Goal: Find specific page/section: Find specific page/section

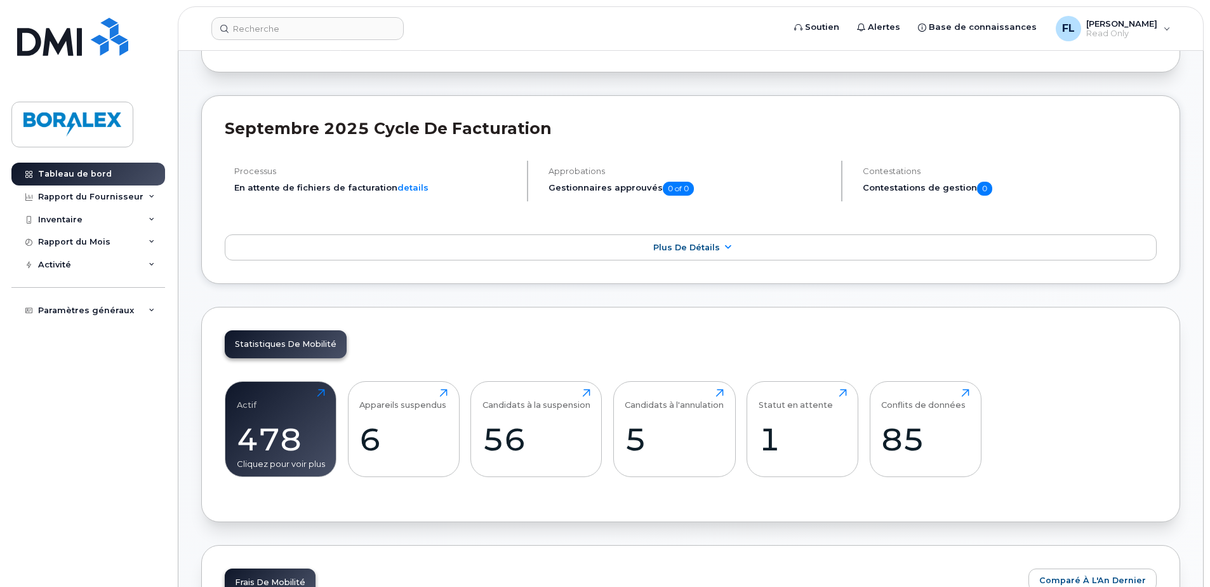
scroll to position [191, 0]
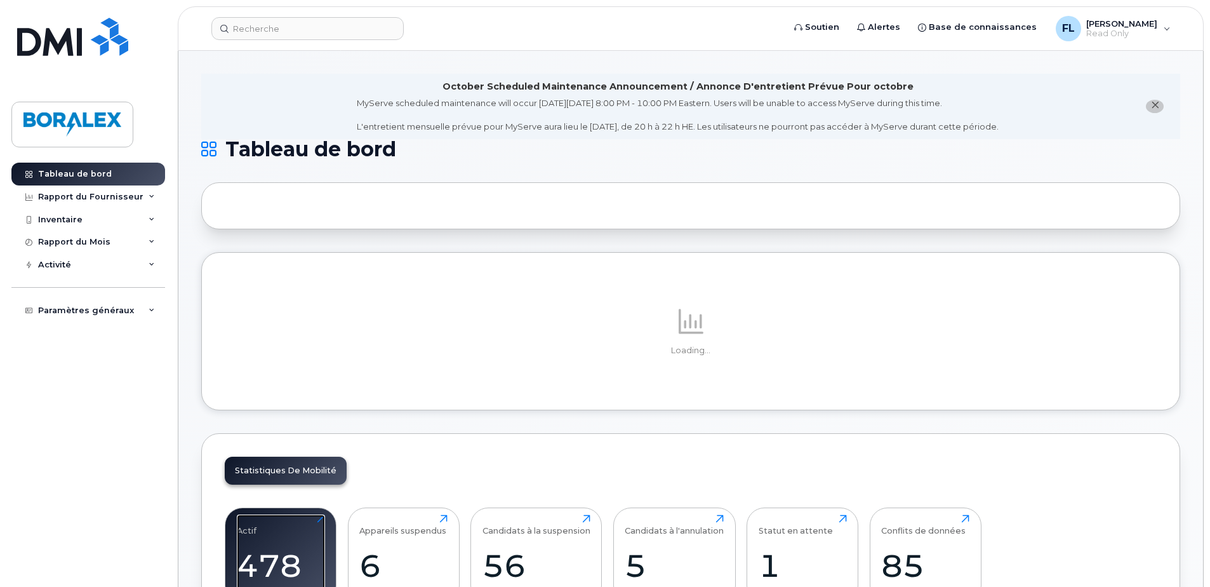
click at [275, 530] on div "Actif 478 Cliquez pour voir plus" at bounding box center [281, 554] width 88 height 81
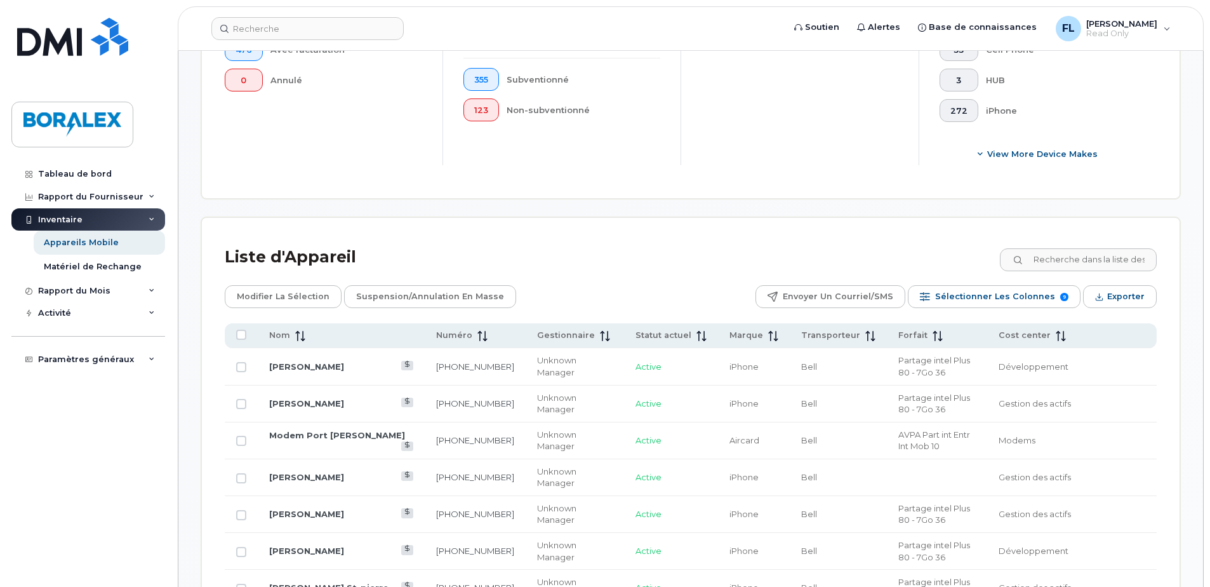
scroll to position [445, 0]
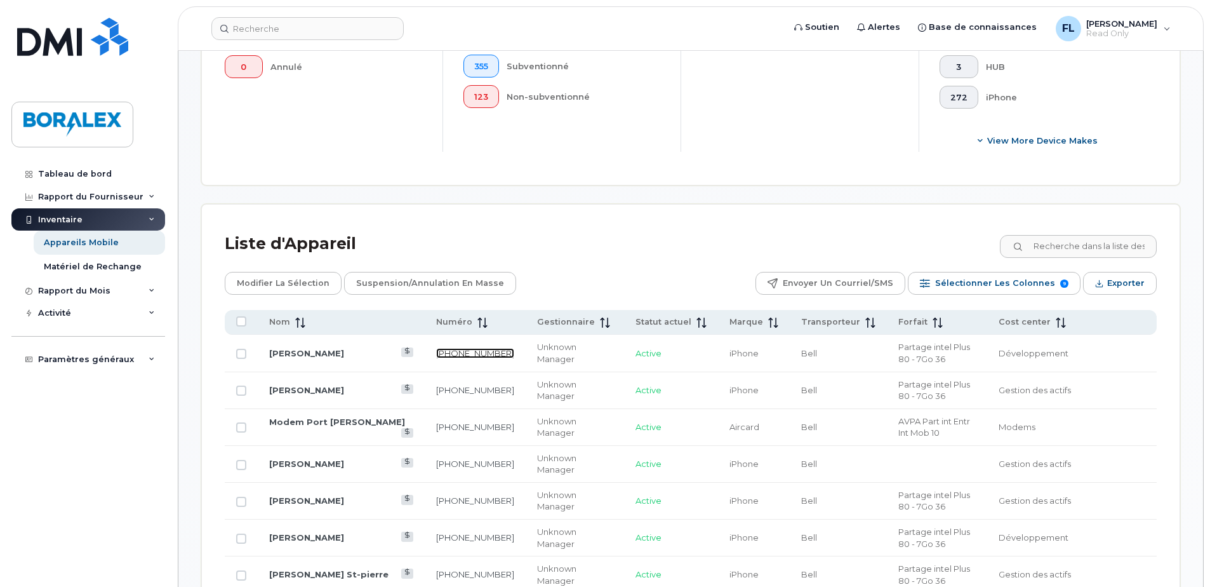
click at [436, 352] on link "[PHONE_NUMBER]" at bounding box center [475, 353] width 78 height 10
